Goal: Contribute content: Contribute content

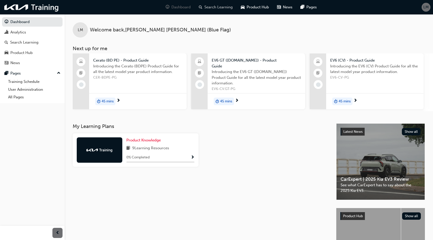
click at [219, 10] on div "Search Learning" at bounding box center [216, 7] width 42 height 10
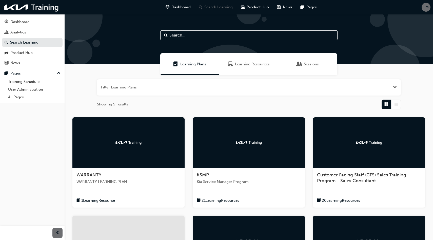
click at [394, 87] on span "Open the filter" at bounding box center [395, 87] width 4 height 6
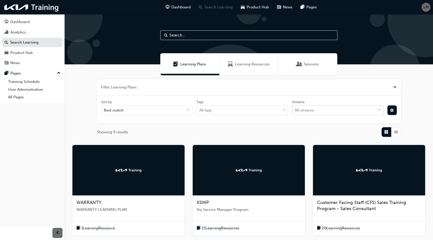
click at [344, 112] on div "All streams" at bounding box center [333, 110] width 83 height 9
click at [295, 112] on input "Streams All streams" at bounding box center [295, 110] width 1 height 4
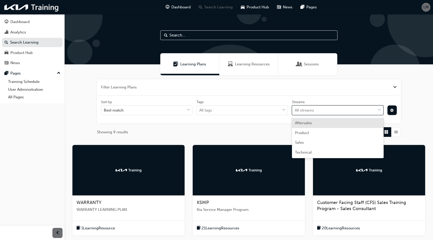
click at [344, 112] on div "All streams" at bounding box center [333, 110] width 83 height 9
click at [295, 112] on input "Streams option Aftersales focused, 1 of 4. 4 results available. Use Up and Down…" at bounding box center [295, 110] width 1 height 4
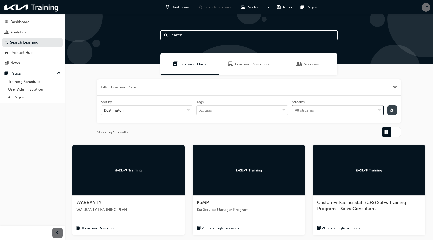
click at [392, 109] on span "cog-icon" at bounding box center [392, 111] width 4 height 4
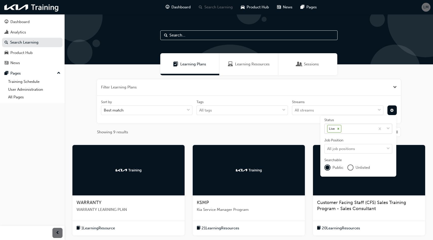
click at [364, 128] on div "Live" at bounding box center [350, 129] width 51 height 10
click at [343, 128] on input "Status Live" at bounding box center [342, 128] width 1 height 4
click at [364, 128] on div "Live" at bounding box center [350, 129] width 51 height 10
click at [343, 128] on input "Status option Draft focused, 1 of 4. 3 results available. Use Up and Down to ch…" at bounding box center [342, 128] width 1 height 4
click at [351, 167] on div "unlistedOption" at bounding box center [350, 167] width 5 height 5
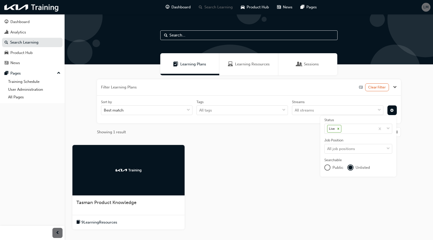
click at [142, 160] on div at bounding box center [128, 170] width 112 height 51
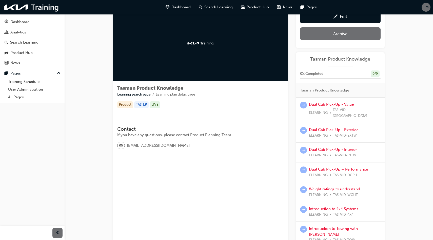
scroll to position [23, 0]
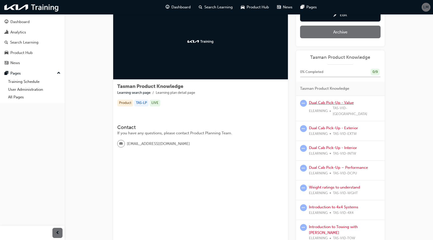
click at [341, 102] on link "Dual Cab Pick-Up - Value" at bounding box center [331, 102] width 45 height 5
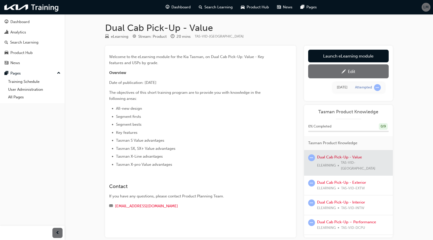
click at [349, 71] on div "Edit" at bounding box center [351, 71] width 7 height 5
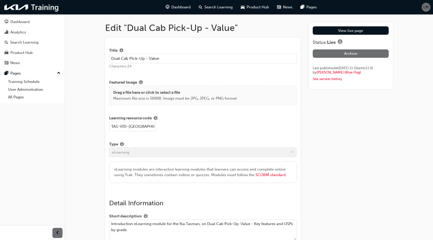
click at [111, 59] on input "Dual Cab Pick-Up - Value" at bounding box center [203, 59] width 188 height 10
paste input "Tasman |"
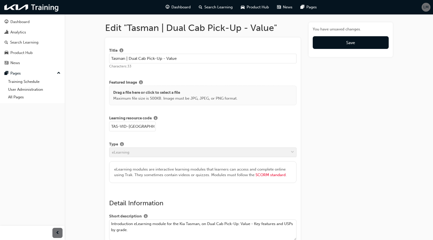
click at [208, 58] on input "Tasman | Dual Cab Pick-Up - Value" at bounding box center [203, 59] width 188 height 10
type input "Tasman | Dual Cab Pick-Up - Value"
click at [364, 44] on button "Save" at bounding box center [351, 42] width 76 height 13
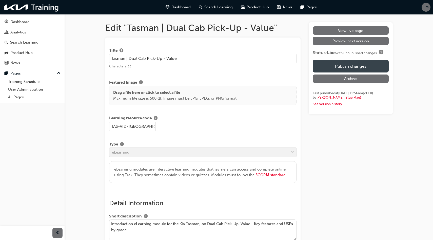
click at [356, 64] on button "Publish changes" at bounding box center [351, 66] width 76 height 13
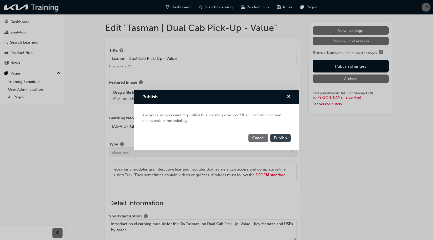
click at [285, 136] on span "Publish" at bounding box center [280, 137] width 13 height 5
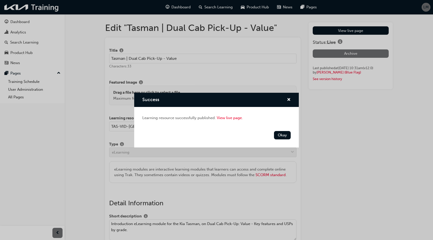
click at [285, 136] on button "Okay" at bounding box center [282, 135] width 17 height 8
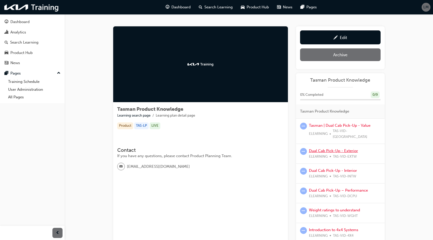
click at [348, 148] on link "Dual Cab Pick-Up - Exterior" at bounding box center [333, 150] width 49 height 5
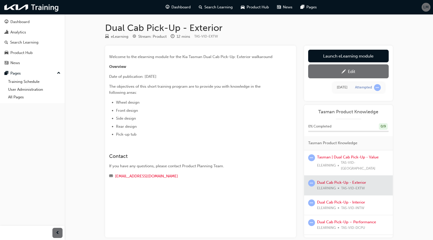
click at [342, 73] on span "pencil-icon" at bounding box center [344, 71] width 4 height 5
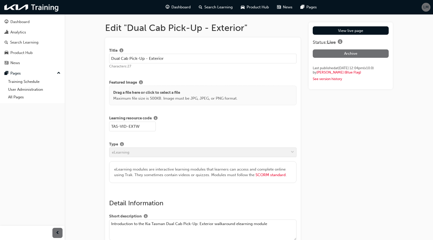
click at [111, 59] on input "Dual Cab Pick-Up - Exterior" at bounding box center [203, 59] width 188 height 10
paste input "Tasman |"
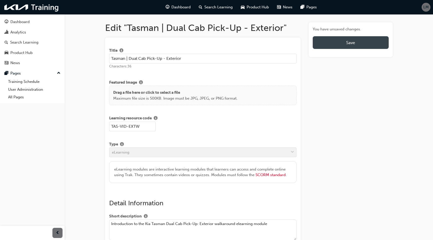
type input "Tasman | Dual Cab Pick-Up - Exterior"
click at [336, 43] on button "Save" at bounding box center [351, 42] width 76 height 13
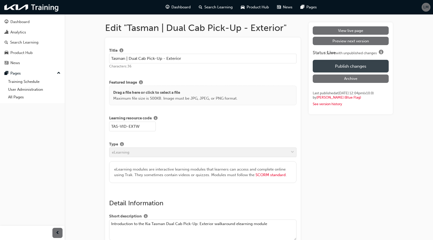
click at [347, 65] on button "Publish changes" at bounding box center [351, 66] width 76 height 13
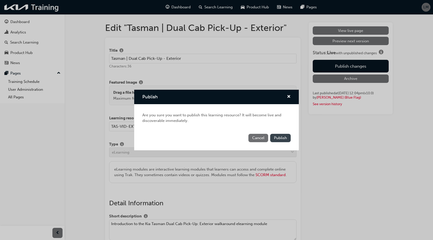
click at [282, 138] on span "Publish" at bounding box center [280, 137] width 13 height 5
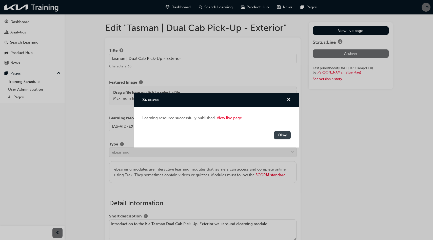
click at [283, 135] on button "Okay" at bounding box center [282, 135] width 17 height 8
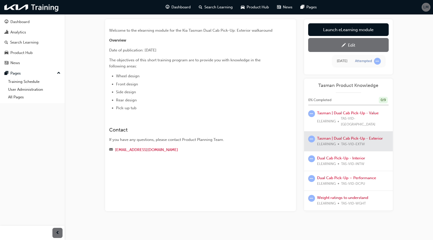
scroll to position [19, 0]
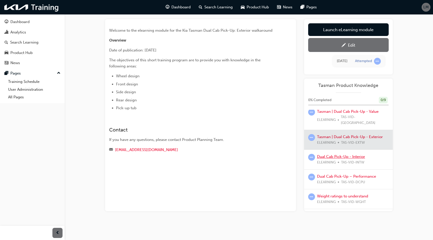
click at [336, 154] on link "Dual Cab Pick-Up - Interior" at bounding box center [341, 156] width 48 height 5
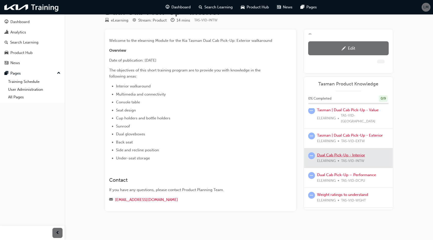
scroll to position [26, 0]
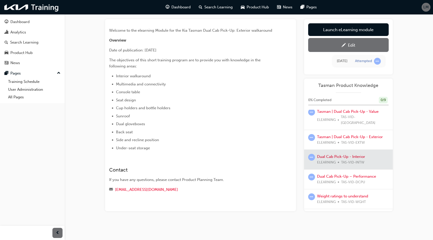
click at [346, 48] on link "Edit" at bounding box center [348, 45] width 81 height 14
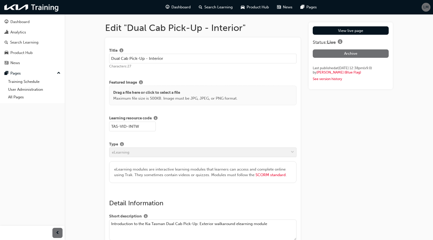
click at [112, 59] on input "Dual Cab Pick-Up - Interior" at bounding box center [203, 59] width 188 height 10
paste input "Tasman |"
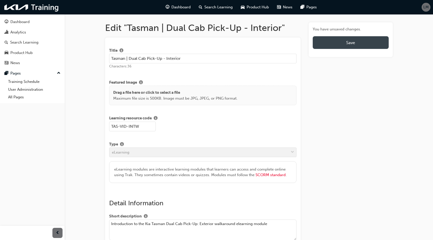
type input "Tasman | Dual Cab Pick-Up - Interior"
click at [321, 43] on button "Save" at bounding box center [351, 42] width 76 height 13
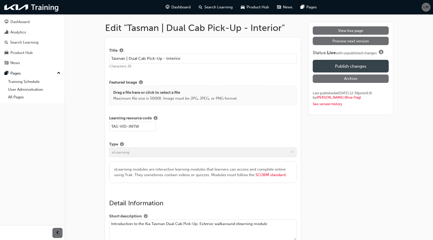
click at [333, 64] on button "Publish changes" at bounding box center [351, 66] width 76 height 13
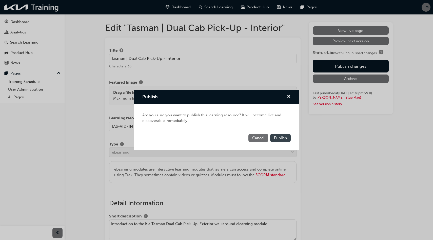
click at [277, 136] on span "Publish" at bounding box center [280, 137] width 13 height 5
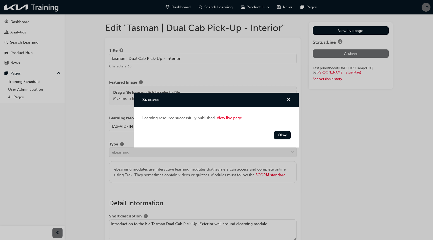
click at [277, 136] on button "Okay" at bounding box center [282, 135] width 17 height 8
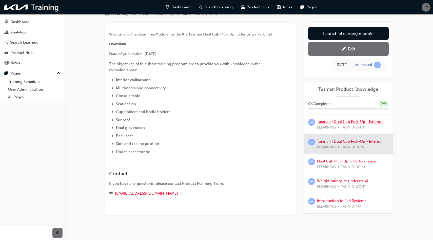
scroll to position [63, 0]
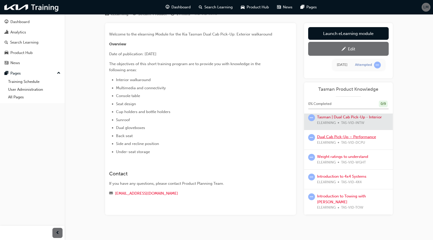
click at [338, 134] on link "Dual Cab Pick-Up – Performance" at bounding box center [346, 136] width 59 height 5
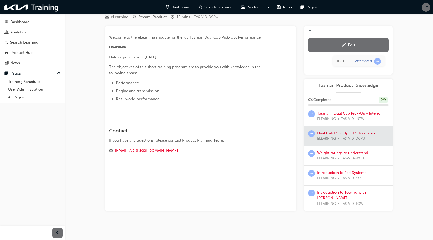
scroll to position [23, 0]
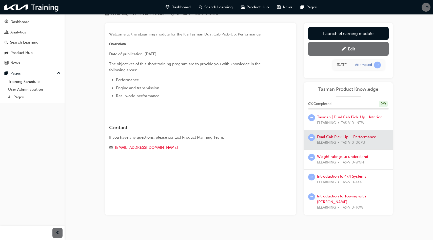
click at [347, 47] on div "Edit" at bounding box center [348, 49] width 73 height 6
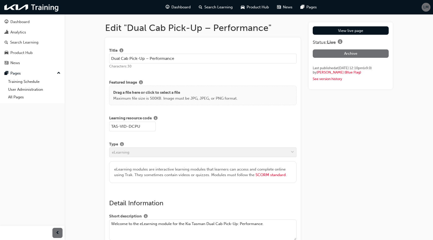
click at [112, 58] on input "Dual Cab Pick-Up – Performance" at bounding box center [203, 59] width 188 height 10
paste input "Tasman |"
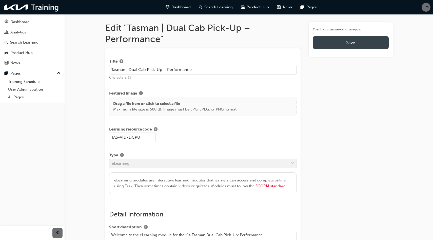
type input "Tasman | Dual Cab Pick-Up – Performance"
click at [351, 45] on button "Save" at bounding box center [351, 42] width 76 height 13
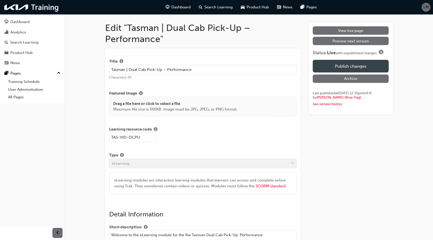
click at [351, 63] on button "Publish changes" at bounding box center [351, 66] width 76 height 13
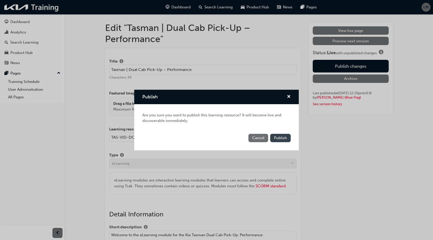
click at [283, 137] on span "Publish" at bounding box center [280, 137] width 13 height 5
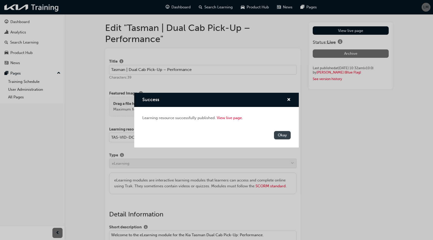
click at [282, 137] on button "Okay" at bounding box center [282, 135] width 17 height 8
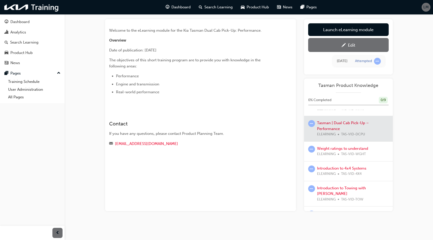
scroll to position [74, 0]
click at [344, 145] on link "Weight ratings to understand" at bounding box center [342, 147] width 51 height 5
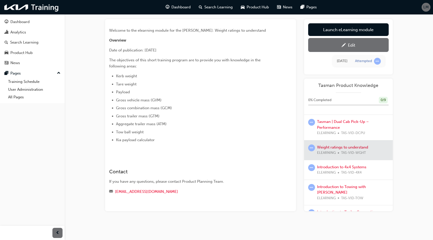
click at [348, 44] on div "Edit" at bounding box center [351, 45] width 7 height 5
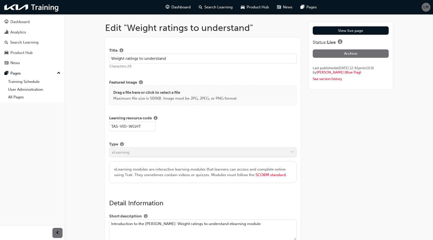
click at [111, 57] on input "Weight ratings to understand" at bounding box center [203, 59] width 188 height 10
paste input "Tasman |"
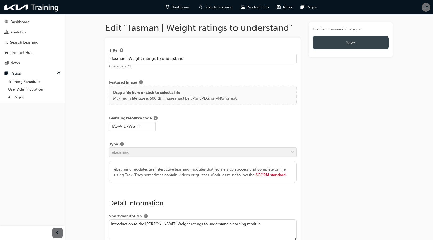
type input "Tasman | Weight ratings to understand"
click at [349, 45] on span "Save" at bounding box center [350, 42] width 9 height 5
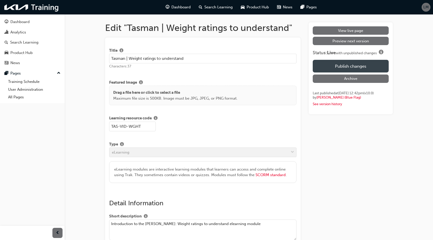
click at [349, 66] on button "Publish changes" at bounding box center [351, 66] width 76 height 13
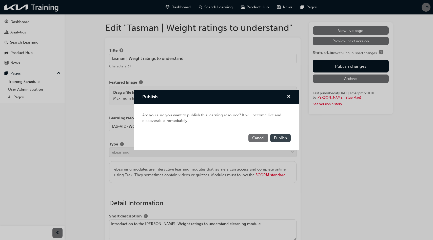
click at [281, 134] on button "Publish" at bounding box center [280, 138] width 21 height 8
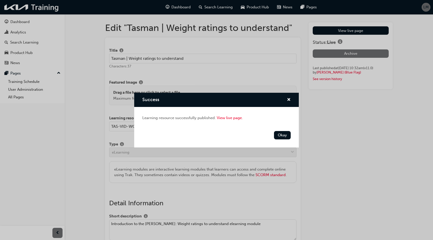
click at [281, 134] on button "Okay" at bounding box center [282, 135] width 17 height 8
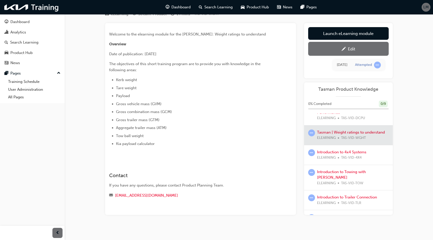
scroll to position [93, 0]
click at [339, 149] on link "Introduction to 4x4 Systems" at bounding box center [341, 151] width 49 height 5
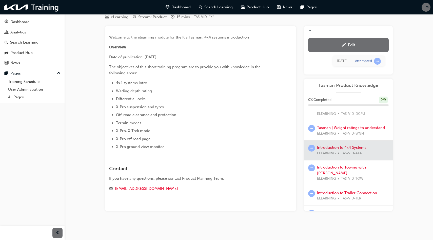
scroll to position [23, 0]
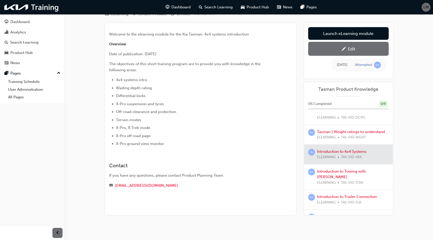
click at [346, 50] on div "Edit" at bounding box center [348, 49] width 73 height 6
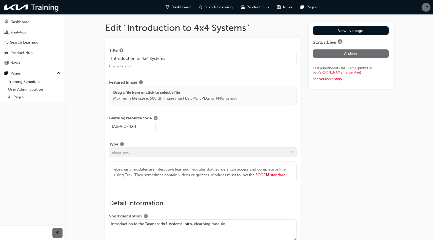
click at [111, 56] on input "Introduction to 4x4 Systems" at bounding box center [203, 59] width 188 height 10
paste input "Tasman |"
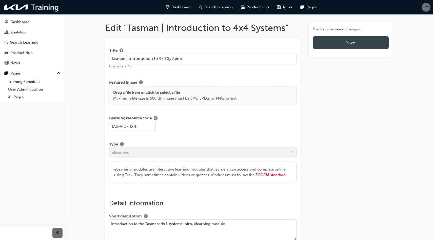
type input "Tasman | Introduction to 4x4 Systems"
click at [337, 46] on button "Save" at bounding box center [351, 42] width 76 height 13
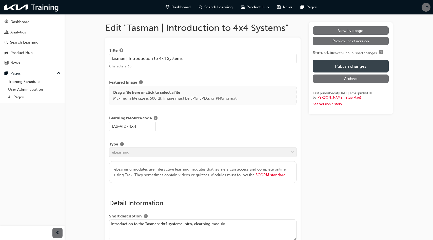
click at [345, 61] on button "Publish changes" at bounding box center [351, 66] width 76 height 13
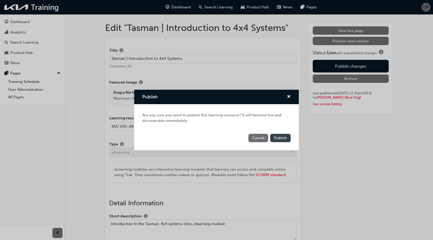
click at [277, 139] on span "Publish" at bounding box center [280, 137] width 13 height 5
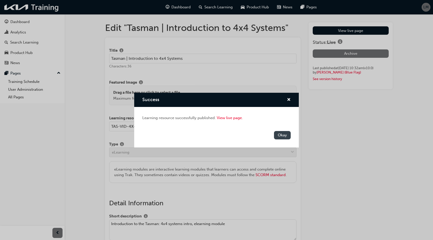
click at [281, 133] on button "Okay" at bounding box center [282, 135] width 17 height 8
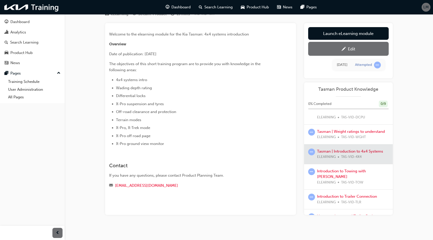
scroll to position [102, 0]
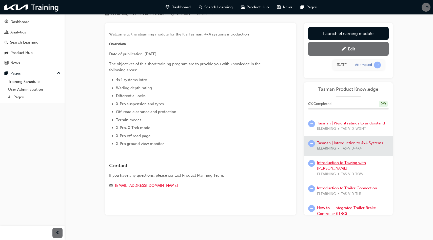
click at [355, 160] on link "Introduction to Towing with [PERSON_NAME]" at bounding box center [341, 165] width 49 height 10
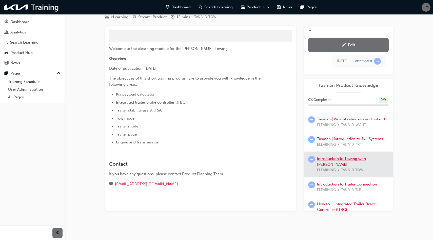
scroll to position [23, 0]
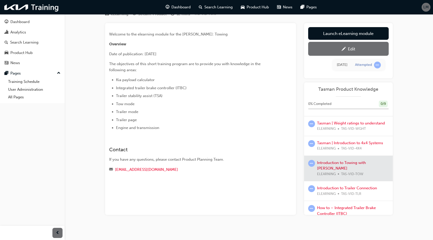
click at [346, 50] on div "Edit" at bounding box center [348, 49] width 73 height 6
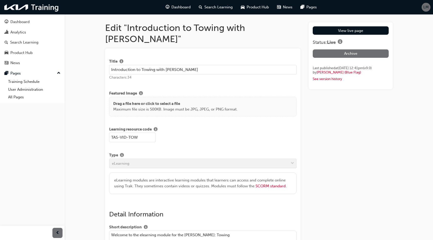
click at [110, 65] on input "Introduction to Towing with [PERSON_NAME]" at bounding box center [203, 70] width 188 height 10
paste input "Tasman |"
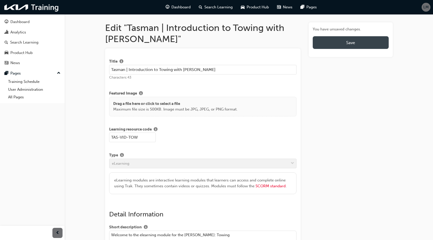
type input "Tasman | Introduction to Towing with [PERSON_NAME]"
click at [332, 44] on button "Save" at bounding box center [351, 42] width 76 height 13
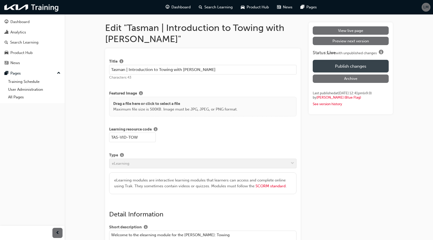
click at [340, 62] on button "Publish changes" at bounding box center [351, 66] width 76 height 13
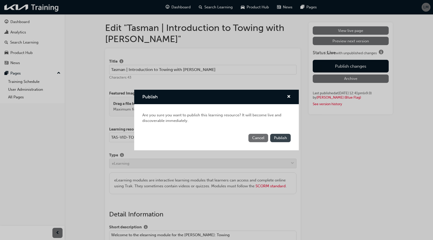
click at [280, 137] on span "Publish" at bounding box center [280, 137] width 13 height 5
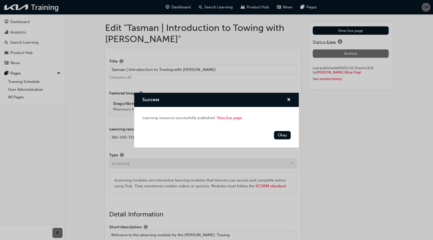
click at [280, 137] on button "Okay" at bounding box center [282, 135] width 17 height 8
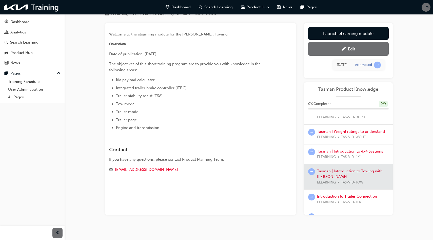
scroll to position [108, 0]
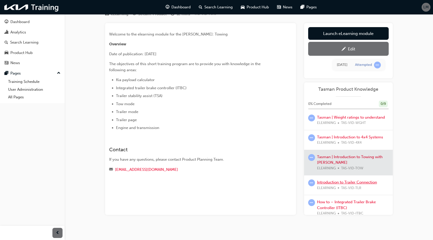
click at [345, 180] on link "Introduction to Trailer Connection" at bounding box center [347, 182] width 60 height 5
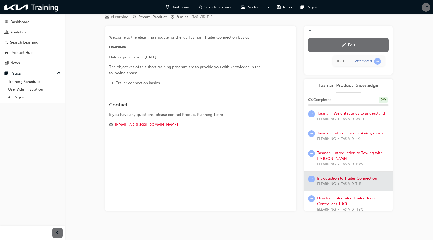
scroll to position [23, 0]
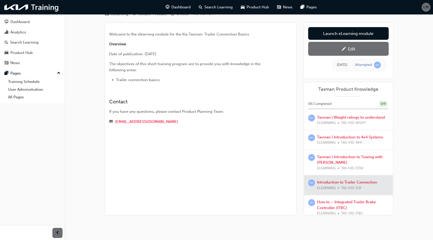
click at [356, 48] on div "Edit" at bounding box center [348, 49] width 73 height 6
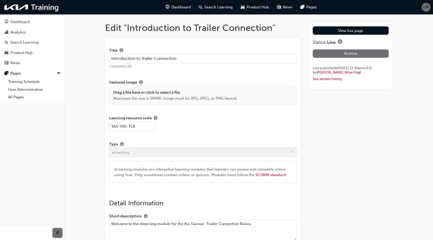
click at [110, 58] on input "Introduction to Trailer Connection" at bounding box center [203, 59] width 188 height 10
paste input "Tasman |"
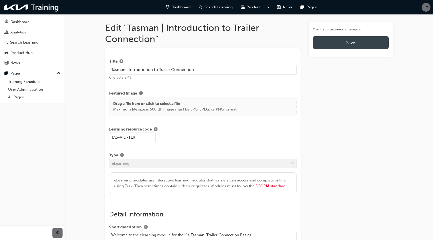
type input "Tasman | Introduction to Trailer Connection"
click at [340, 45] on button "Save" at bounding box center [351, 42] width 76 height 13
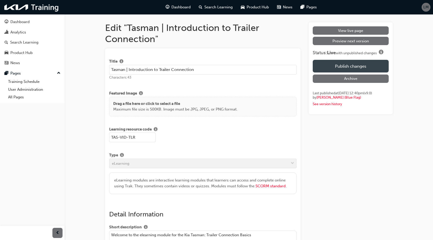
click at [347, 63] on button "Publish changes" at bounding box center [351, 66] width 76 height 13
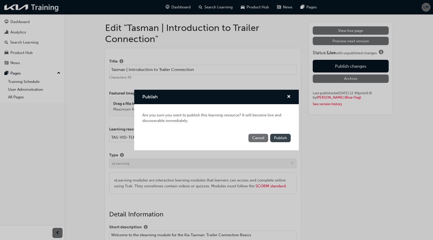
click at [281, 137] on span "Publish" at bounding box center [280, 137] width 13 height 5
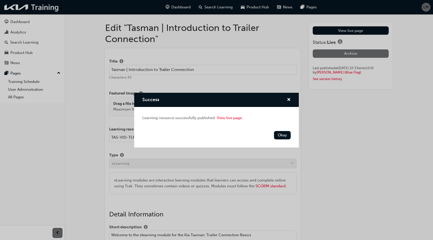
click at [281, 137] on button "Okay" at bounding box center [282, 135] width 17 height 8
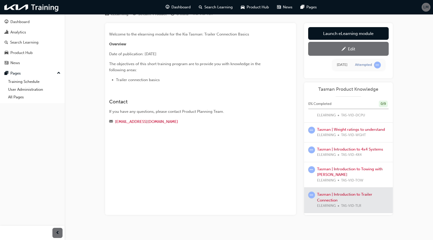
scroll to position [113, 0]
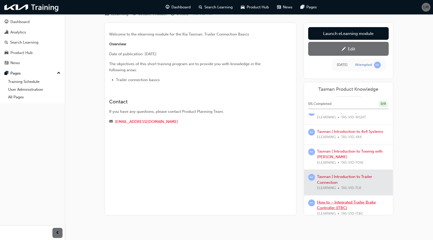
click at [332, 200] on link "How to – Integrated Trailer Brake Controller (ITBC)" at bounding box center [346, 205] width 59 height 10
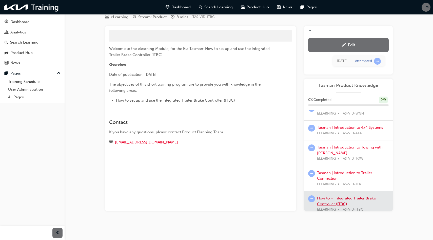
scroll to position [23, 0]
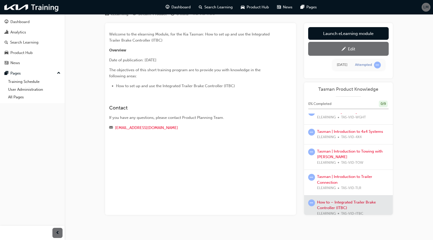
click at [362, 45] on link "Edit" at bounding box center [348, 49] width 81 height 14
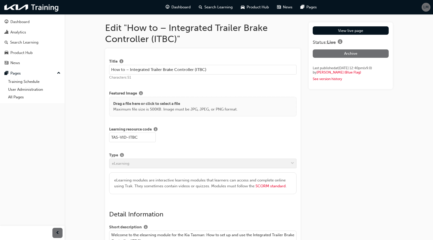
click at [111, 68] on input "How to – Integrated Trailer Brake Controller (ITBC)" at bounding box center [203, 70] width 188 height 10
paste input "Tasman |"
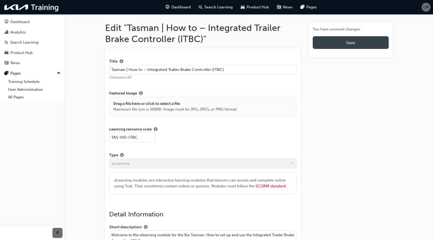
type input "Tasman | How to – Integrated Trailer Brake Controller (ITBC)"
click at [339, 42] on button "Save" at bounding box center [351, 42] width 76 height 13
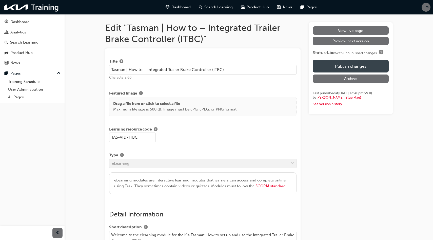
click at [345, 62] on button "Publish changes" at bounding box center [351, 66] width 76 height 13
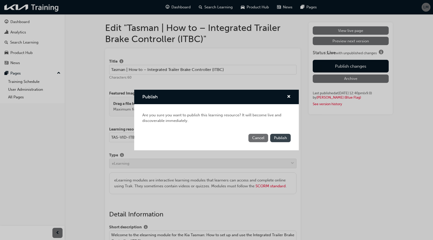
click at [285, 136] on span "Publish" at bounding box center [280, 137] width 13 height 5
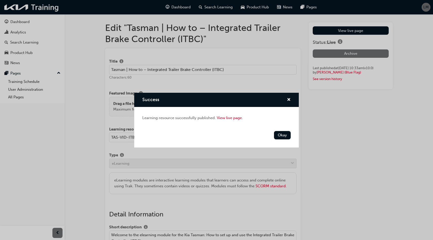
click at [285, 136] on button "Okay" at bounding box center [282, 135] width 17 height 8
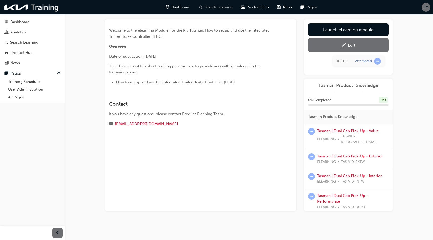
click at [215, 9] on span "Search Learning" at bounding box center [218, 7] width 28 height 6
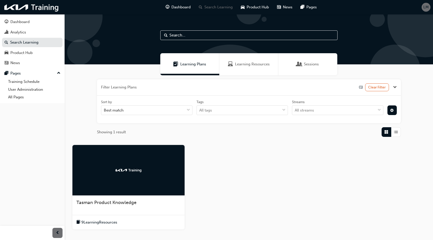
click at [156, 161] on div at bounding box center [128, 170] width 112 height 51
